Goal: Information Seeking & Learning: Check status

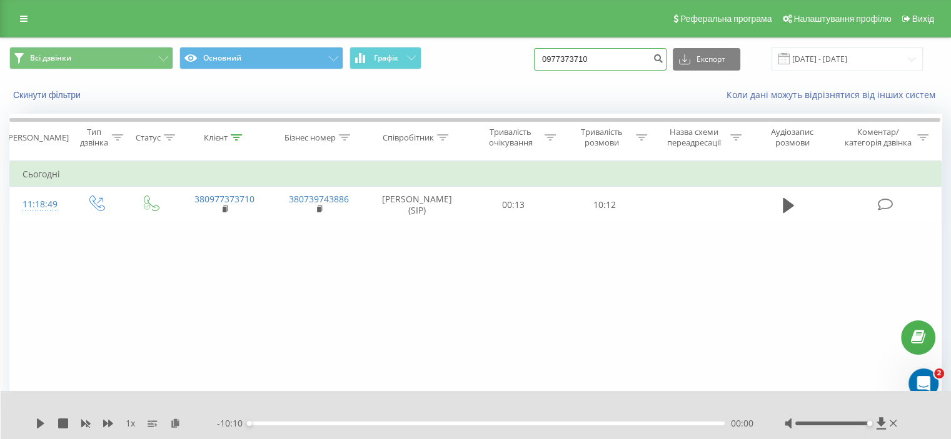
click at [585, 59] on input "0977373710" at bounding box center [600, 59] width 133 height 23
paste input "96144923"
type input "0996144923"
click at [663, 59] on icon "submit" at bounding box center [658, 57] width 11 height 8
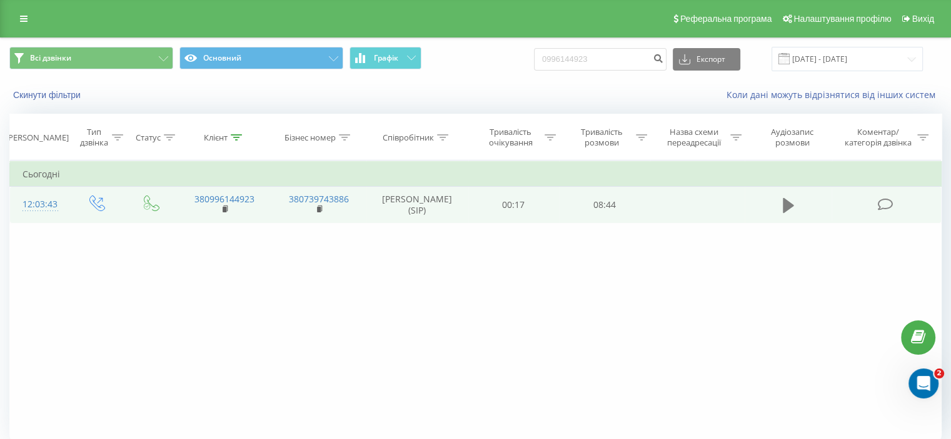
click at [786, 204] on icon at bounding box center [788, 205] width 11 height 15
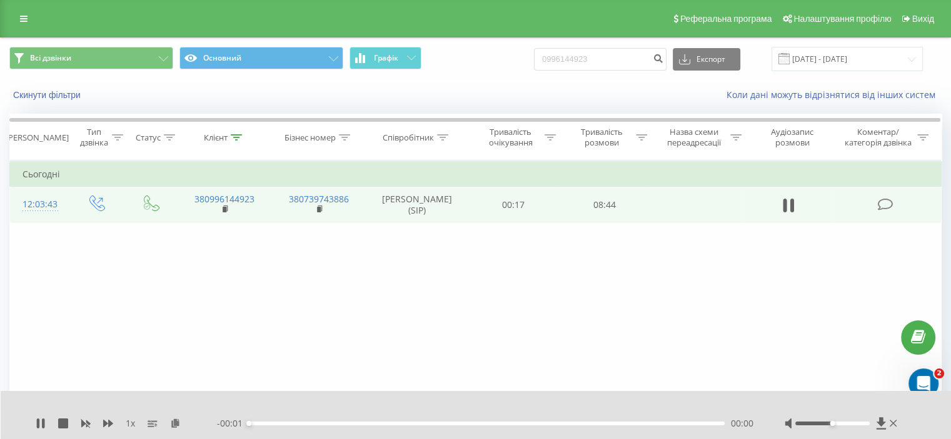
drag, startPoint x: 834, startPoint y: 427, endPoint x: 867, endPoint y: 425, distance: 33.2
click at [868, 425] on div at bounding box center [841, 424] width 115 height 13
click at [866, 425] on div at bounding box center [832, 424] width 74 height 4
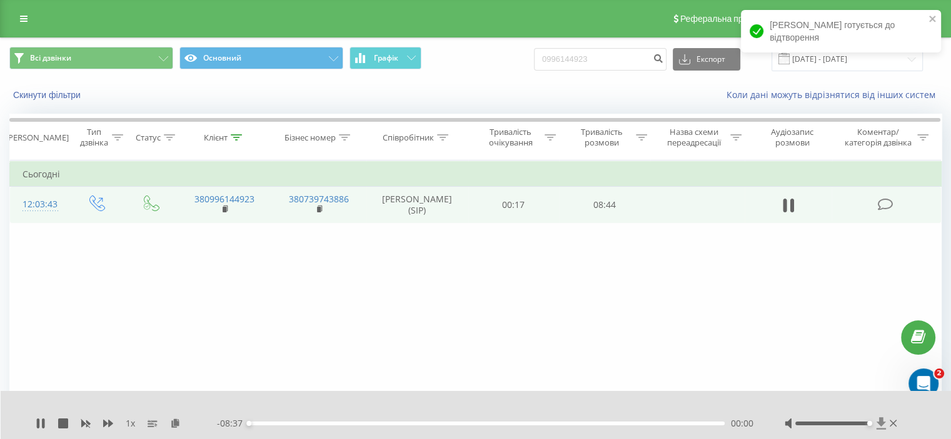
click at [876, 423] on icon at bounding box center [881, 424] width 11 height 13
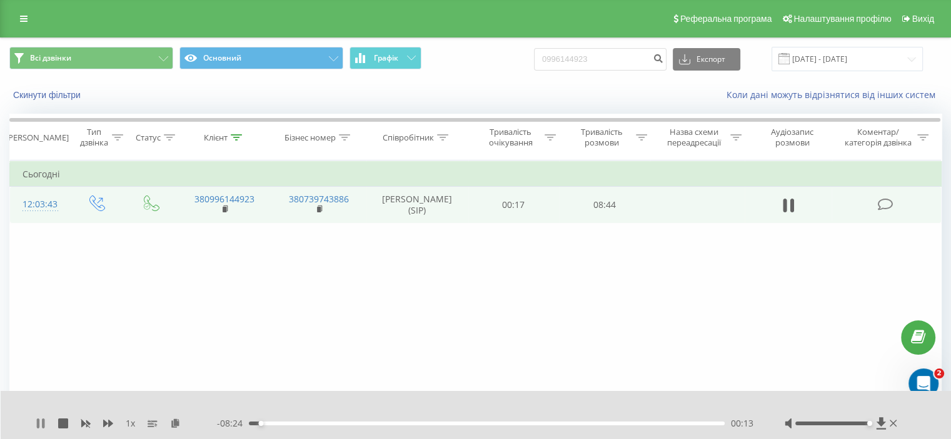
click at [43, 419] on icon at bounding box center [43, 424] width 3 height 10
click at [617, 61] on input "0996144923" at bounding box center [600, 59] width 133 height 23
